Goal: Check status: Check status

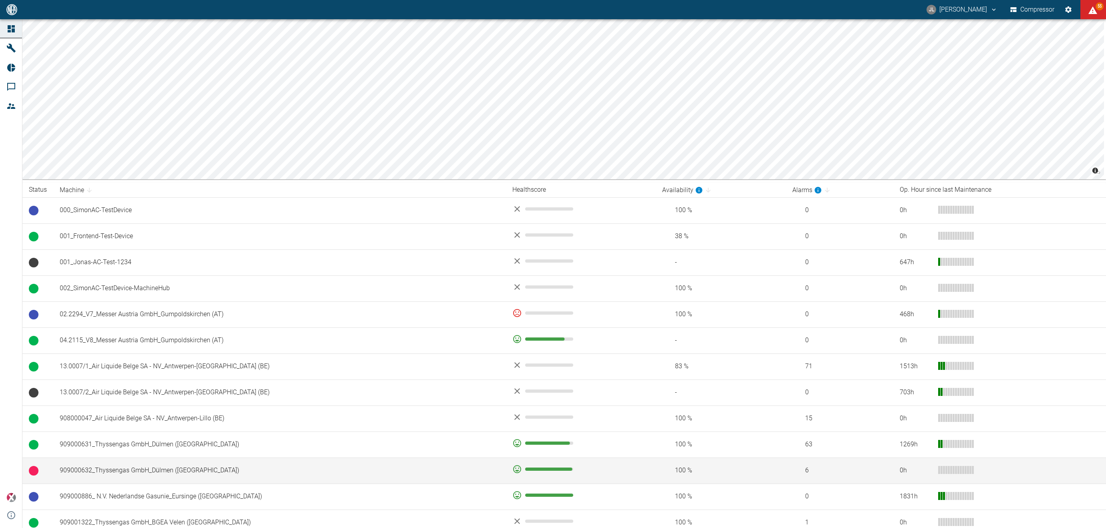
scroll to position [86, 0]
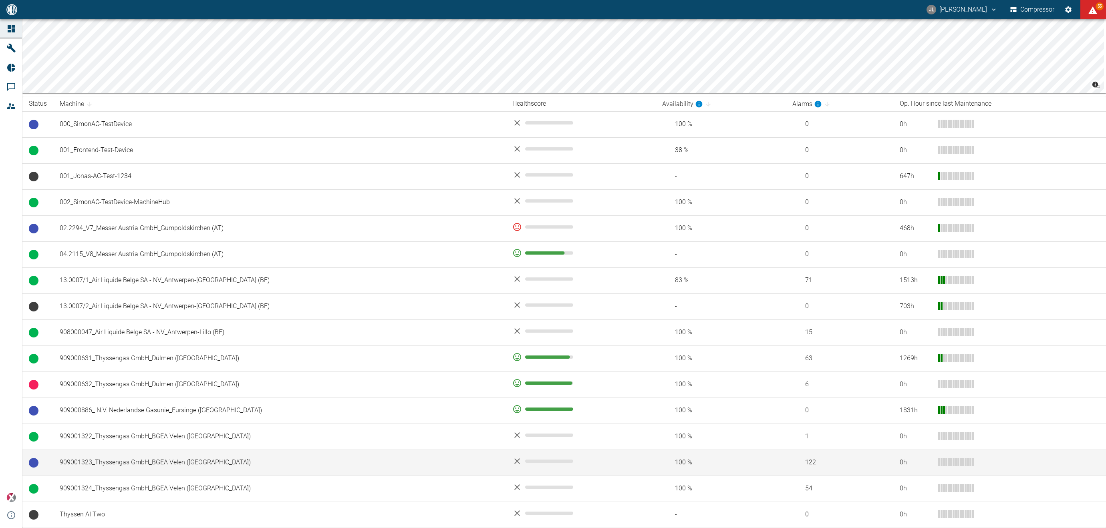
click at [136, 464] on td "909001323_Thyssengas GmbH_BGEA Velen ([GEOGRAPHIC_DATA])" at bounding box center [279, 463] width 453 height 26
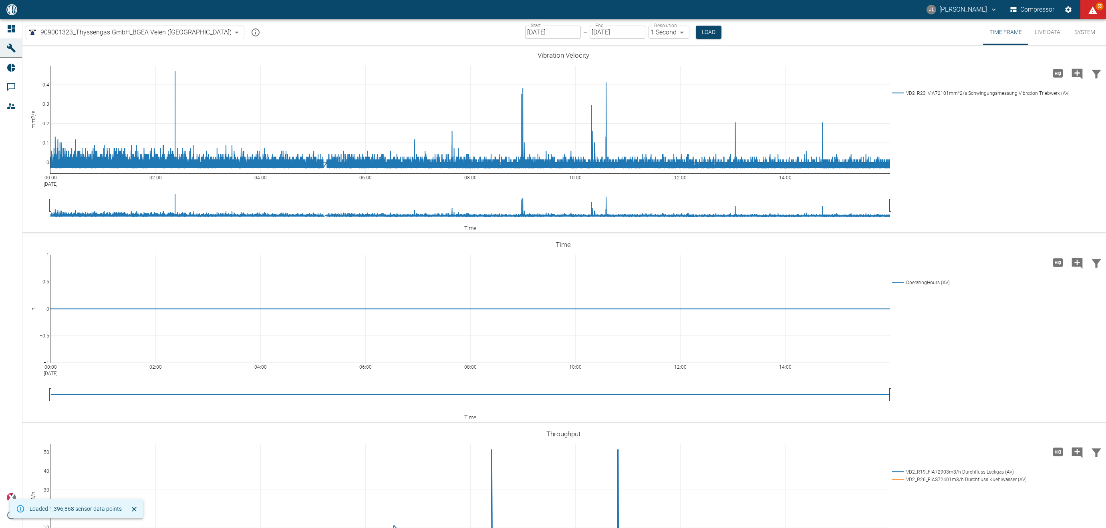
click at [525, 31] on input "[DATE]" at bounding box center [553, 32] width 56 height 13
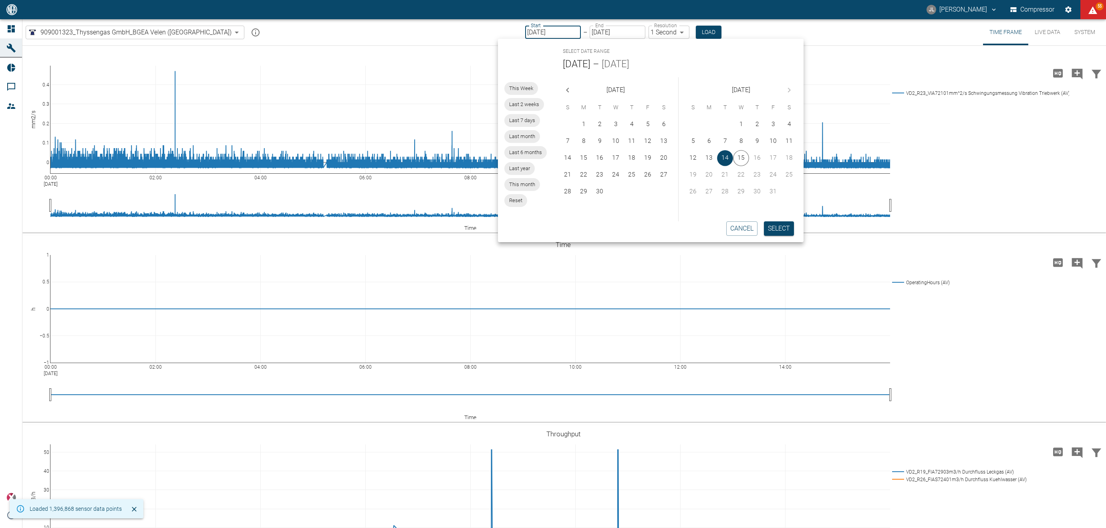
click at [569, 89] on icon "Previous month" at bounding box center [568, 90] width 10 height 10
click at [724, 122] on button "1" at bounding box center [725, 125] width 16 height 16
type input "[DATE]"
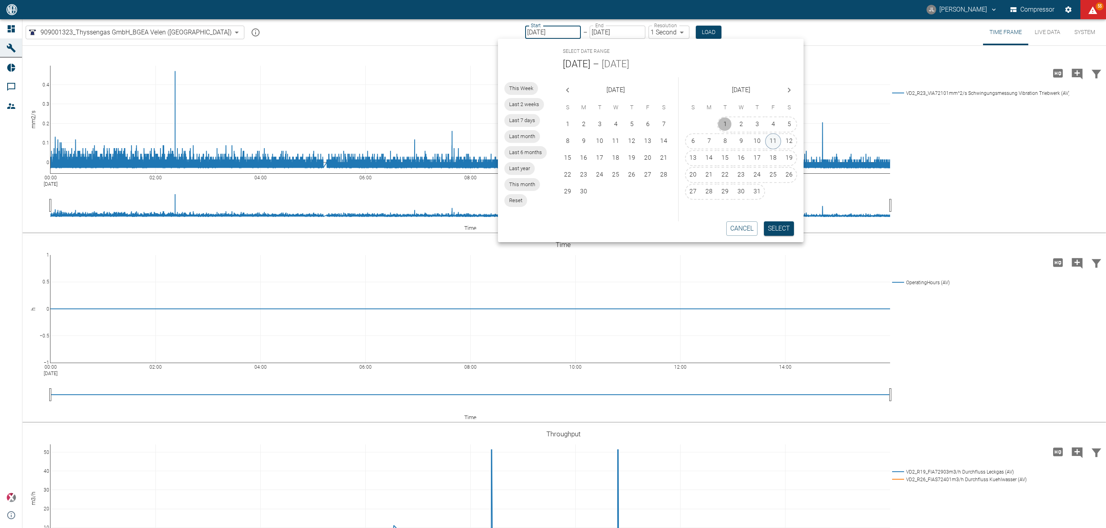
type input "10min"
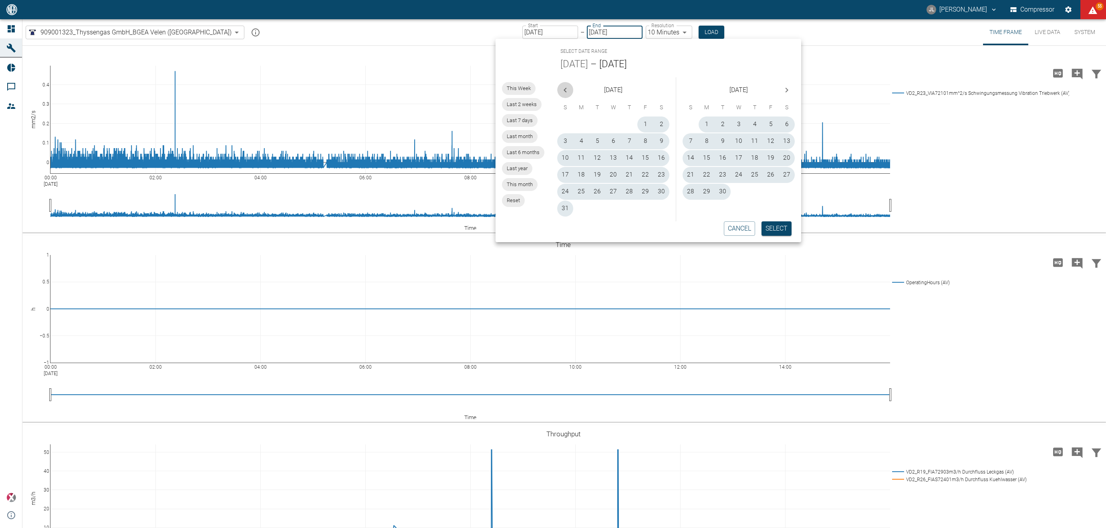
click at [563, 86] on icon "Previous month" at bounding box center [565, 90] width 10 height 10
click at [599, 159] on button "15" at bounding box center [597, 158] width 16 height 16
type input "[DATE]"
type input "2min"
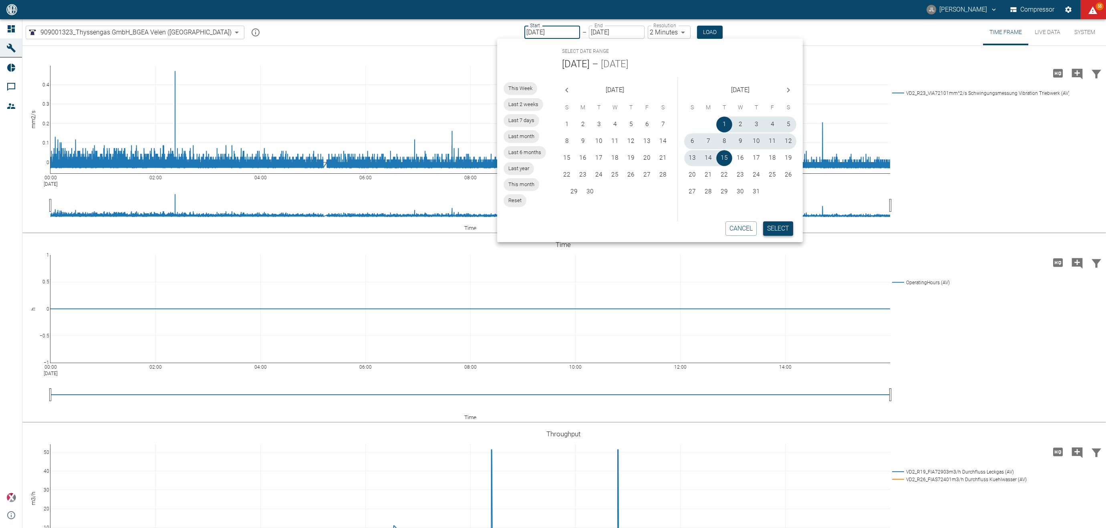
click at [773, 225] on button "Select" at bounding box center [778, 228] width 30 height 14
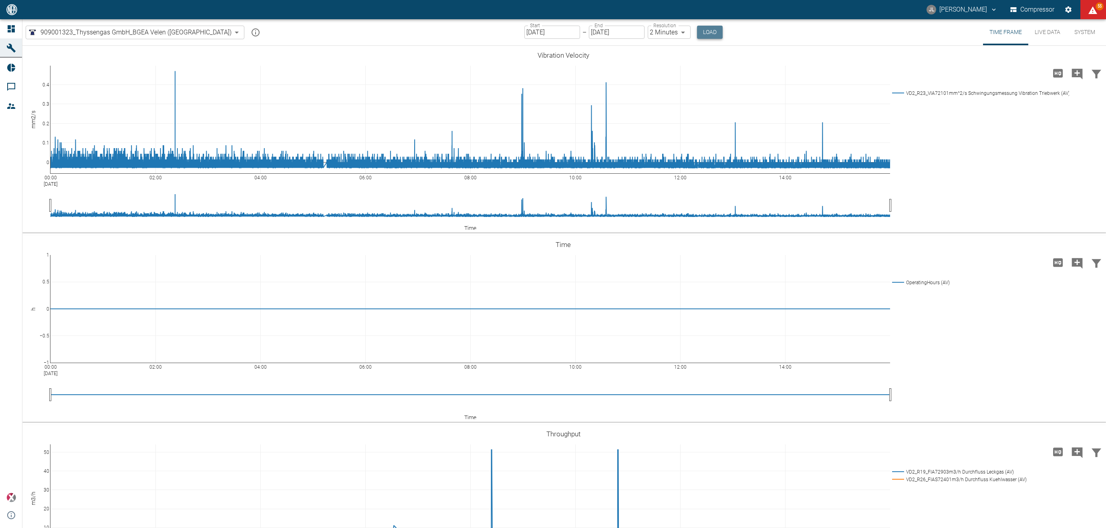
click at [697, 30] on button "Load" at bounding box center [710, 32] width 26 height 13
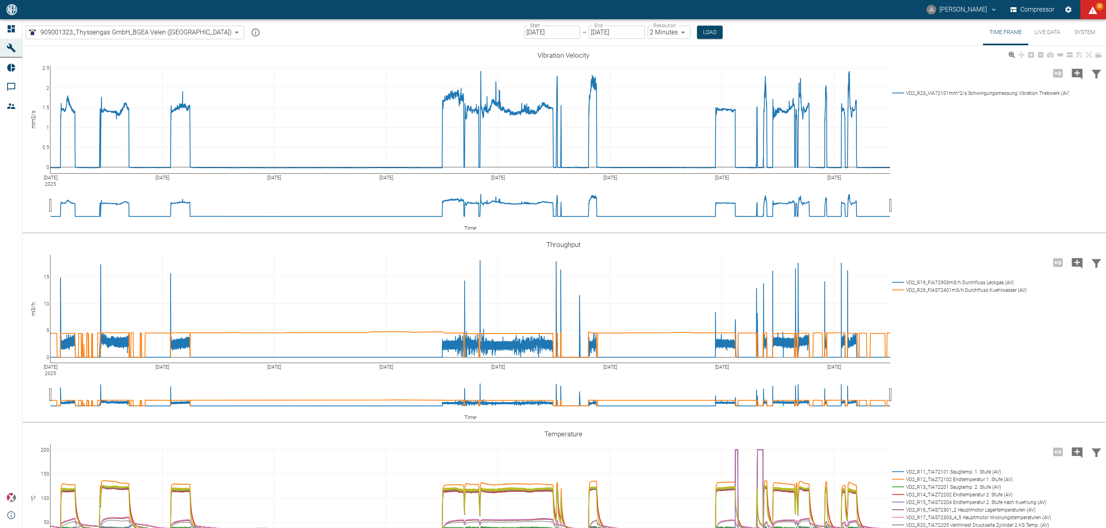
scroll to position [2, 0]
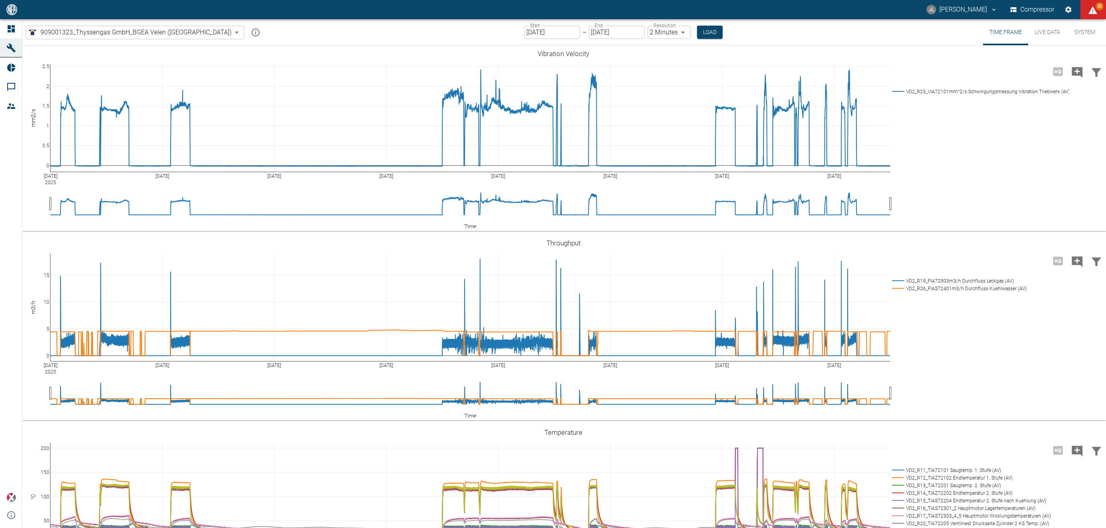
click at [524, 31] on input "[DATE]" at bounding box center [552, 32] width 56 height 13
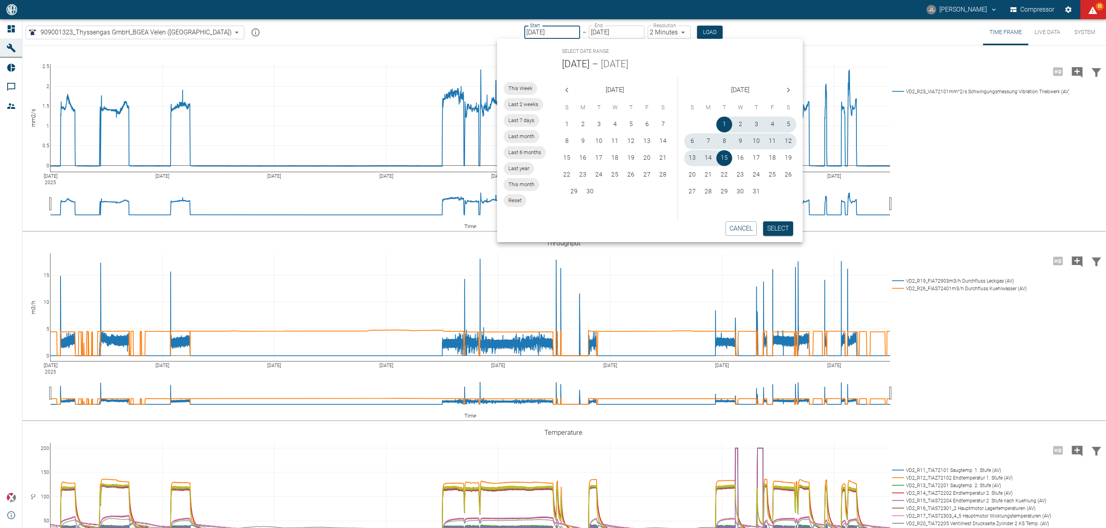
click at [789, 90] on icon "Next month" at bounding box center [788, 90] width 10 height 10
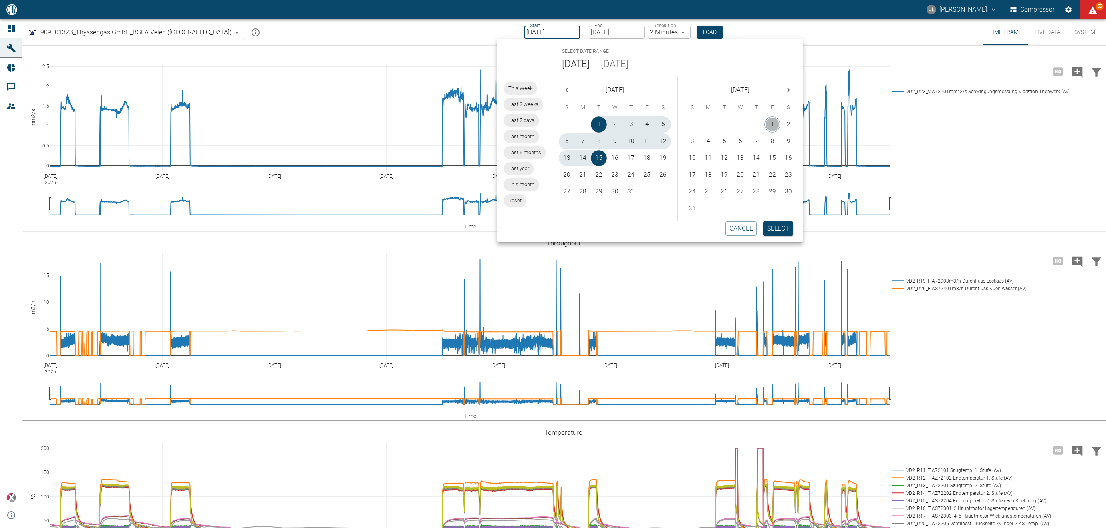
click at [773, 121] on button "1" at bounding box center [772, 125] width 16 height 16
type input "[DATE]"
type input "MM/DD/YYYY"
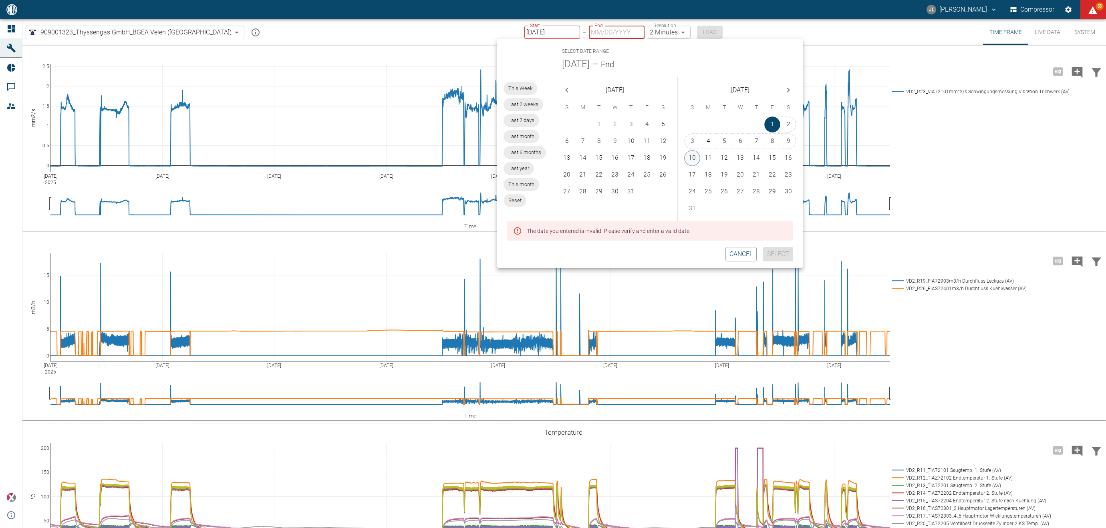
click at [694, 157] on button "10" at bounding box center [692, 158] width 16 height 16
type input "[DATE]"
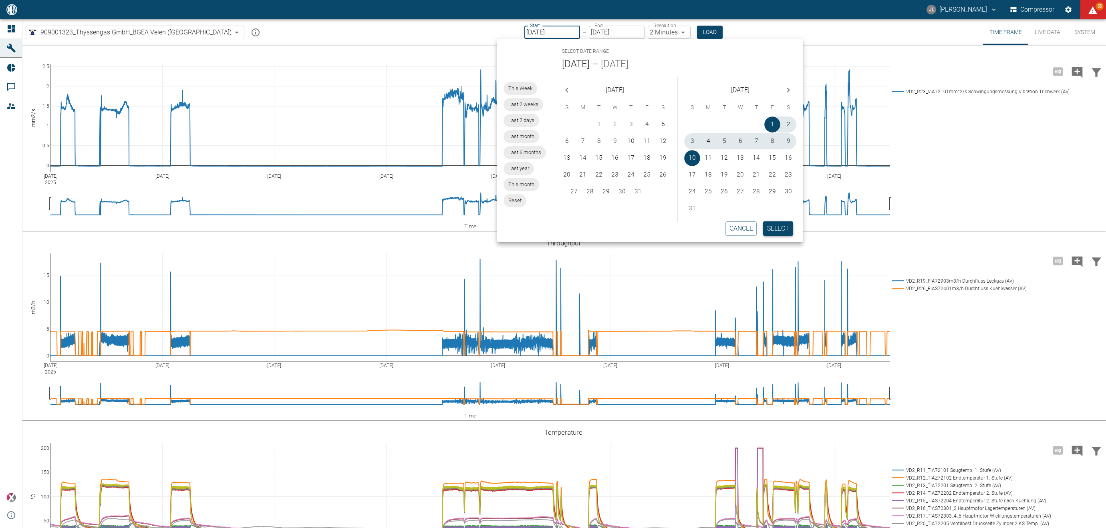
click at [778, 229] on button "Select" at bounding box center [778, 228] width 30 height 14
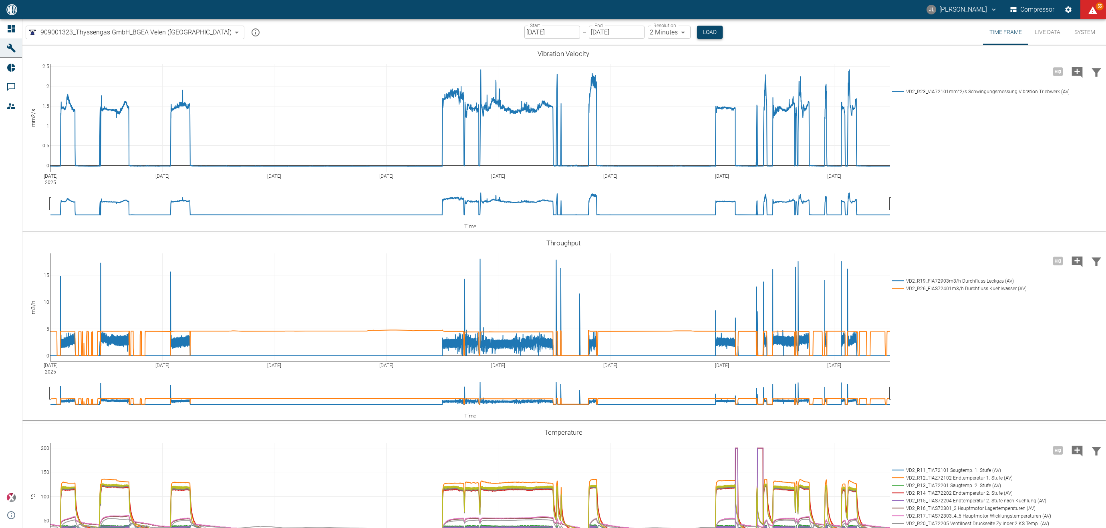
click at [697, 30] on button "Load" at bounding box center [710, 32] width 26 height 13
